Goal: Complete application form

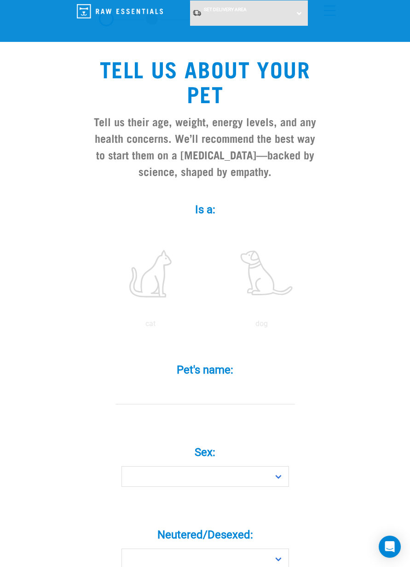
scroll to position [39, 0]
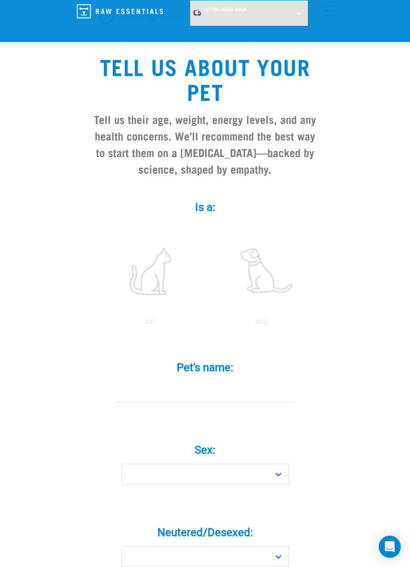
click at [256, 289] on label at bounding box center [262, 271] width 108 height 78
click at [206, 324] on input "radio" at bounding box center [206, 324] width 0 height 0
radio input "true"
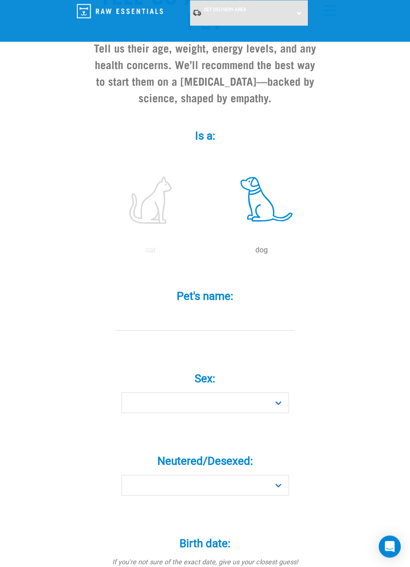
scroll to position [111, 0]
click at [183, 330] on input "Pet's name: *" at bounding box center [206, 319] width 180 height 21
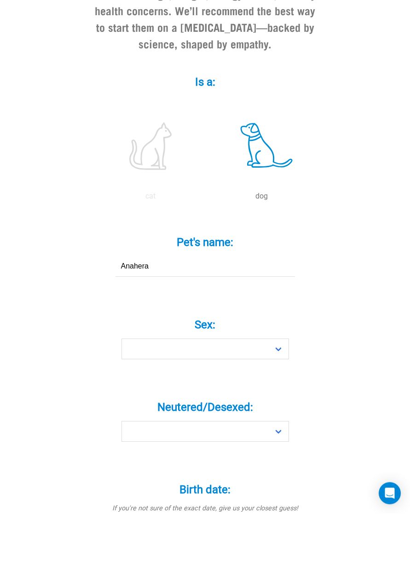
type input "Anahera"
click at [157, 392] on select "Boy Girl" at bounding box center [206, 402] width 168 height 21
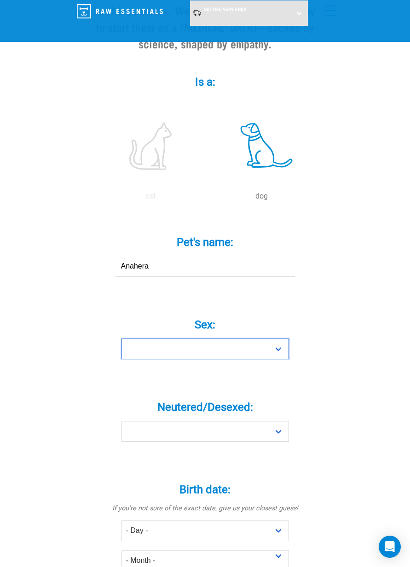
select select "girl"
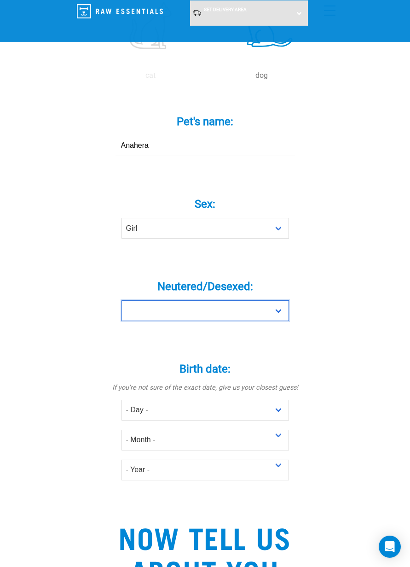
click at [146, 315] on select "Yes No" at bounding box center [206, 310] width 168 height 21
select select "no"
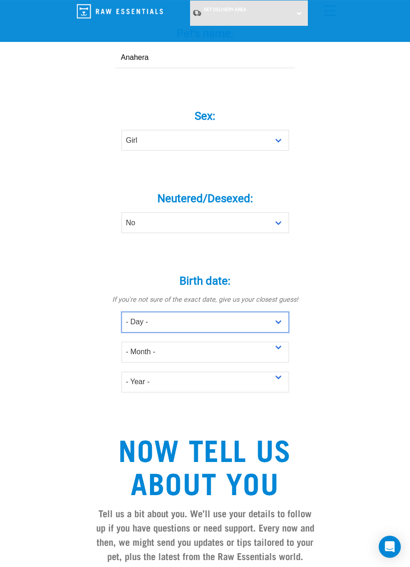
click at [132, 320] on select "- Day - 1 2 3 4 5 6 7 8 9 10 11 12 13 14 15 16 17 18 19 20 21 22 23 24 25 26 27" at bounding box center [206, 322] width 168 height 21
select select "17"
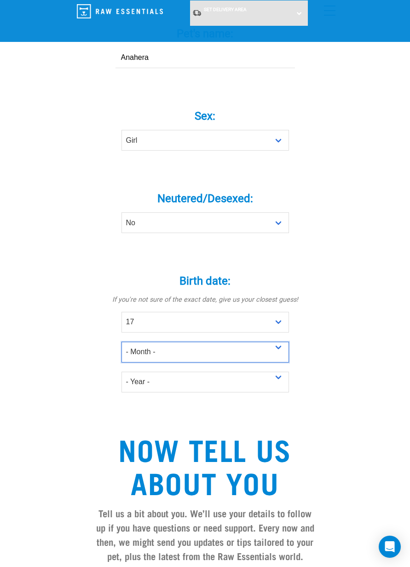
click at [139, 350] on select "- Month - January February March April May June July August September October N…" at bounding box center [206, 352] width 168 height 21
select select "July"
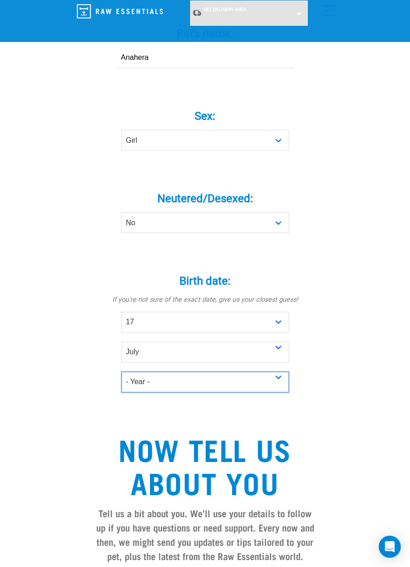
click at [146, 385] on select "- Year - 2025 2024 2023 2022 2021 2020 2019 2018 2017 2016 2015 2014 2013 2012" at bounding box center [206, 382] width 168 height 21
select select "2025"
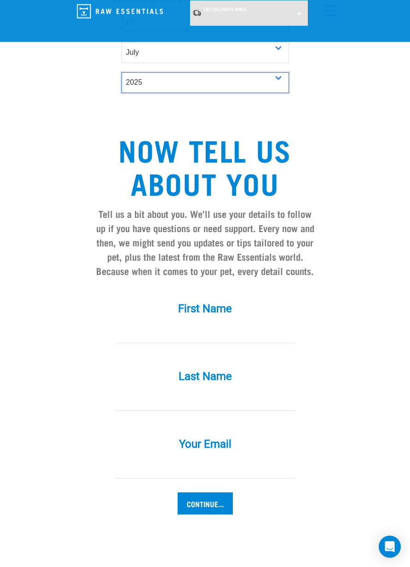
scroll to position [678, 0]
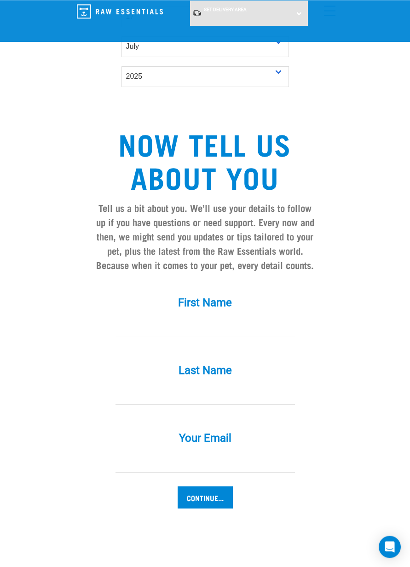
click at [246, 328] on input "First Name *" at bounding box center [206, 326] width 180 height 21
click at [282, 327] on input "First Name *" at bounding box center [206, 326] width 180 height 21
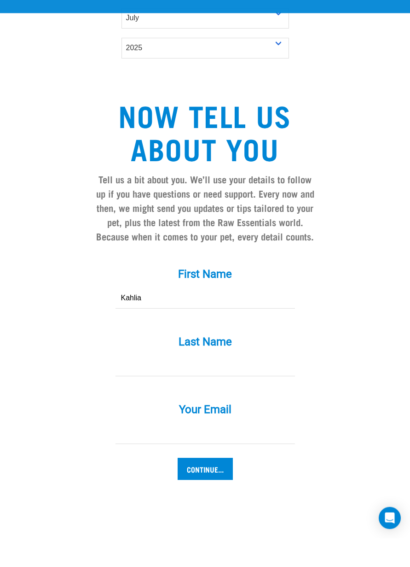
type input "Kahlia"
click at [257, 384] on input "Last Name *" at bounding box center [206, 394] width 180 height 21
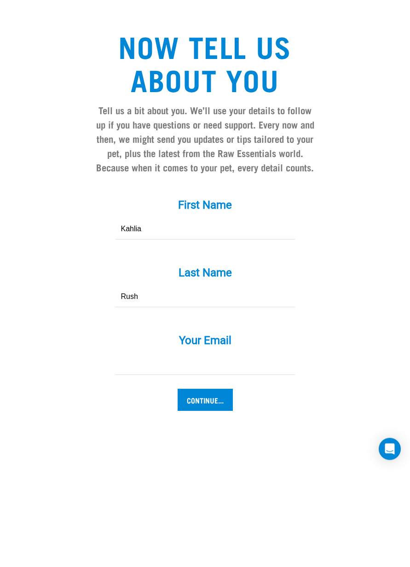
type input "Rush"
click at [263, 430] on label "Your Email *" at bounding box center [205, 438] width 239 height 17
click at [263, 452] on input "Your Email *" at bounding box center [206, 462] width 180 height 21
type input "liashin"
